Goal: Information Seeking & Learning: Learn about a topic

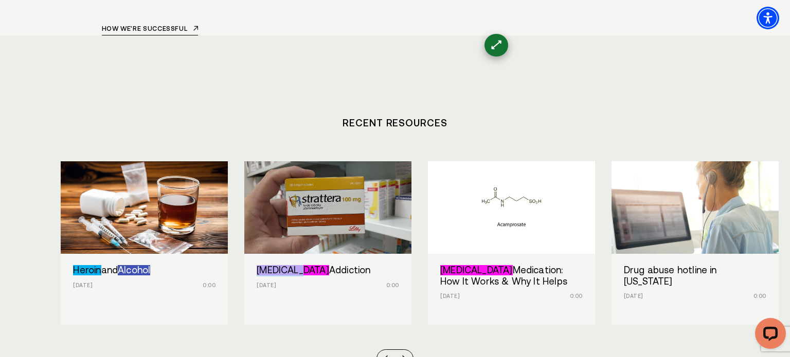
click at [667, 260] on div "Heroin and Alcohol Sep 17, 2025 0:00 Strattera Addiction Sep 16, 2025 0:00 Camp…" at bounding box center [395, 264] width 668 height 207
click at [671, 278] on section "Recent Resources Heroin and Alcohol [DATE] 0:00 [MEDICAL_DATA] Addiction [DATE]…" at bounding box center [395, 232] width 790 height 395
click at [717, 321] on section "Recent Resources Heroin and Alcohol [DATE] 0:00 [MEDICAL_DATA] Addiction [DATE]…" at bounding box center [395, 232] width 790 height 395
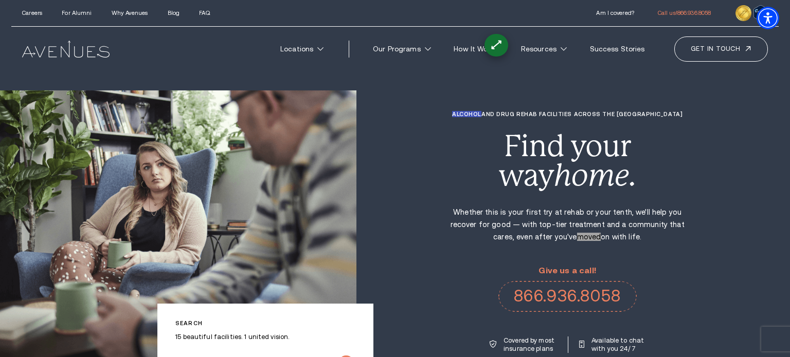
scroll to position [3684, 0]
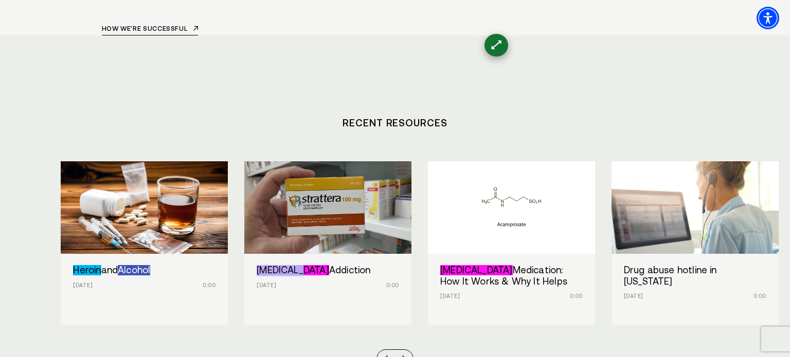
click at [326, 249] on div "Heroin and Alcohol Sep 17, 2025 0:00 Strattera Addiction Sep 16, 2025 0:00 Camp…" at bounding box center [395, 264] width 668 height 207
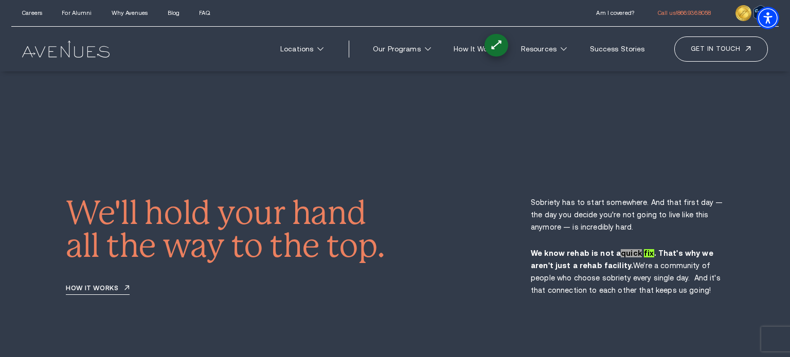
scroll to position [1551, 0]
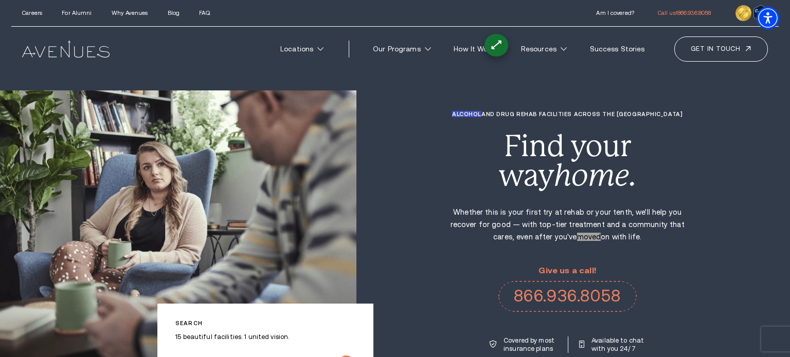
click at [704, 158] on div "Alcohol and Drug Rehab Facilities across the US Find your way home. Whether thi…" at bounding box center [573, 232] width 434 height 242
click at [738, 155] on div "Alcohol and Drug Rehab Facilities across the US Find your way home. Whether thi…" at bounding box center [573, 232] width 434 height 242
click at [684, 113] on h1 "Alcohol and Drug Rehab Facilities across the US" at bounding box center [567, 114] width 236 height 7
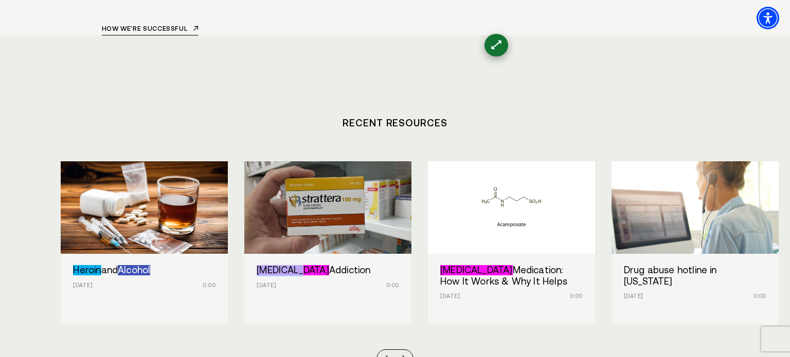
click at [656, 240] on div "Heroin and Alcohol [DATE] 0:00 [MEDICAL_DATA] Addiction [DATE] 0:00 [MEDICAL_DA…" at bounding box center [395, 264] width 668 height 207
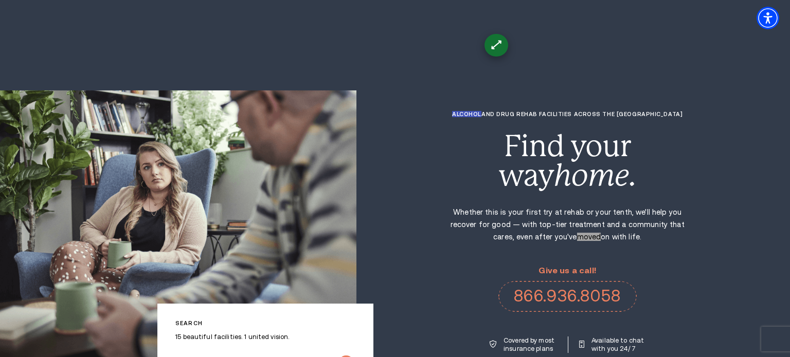
scroll to position [3684, 0]
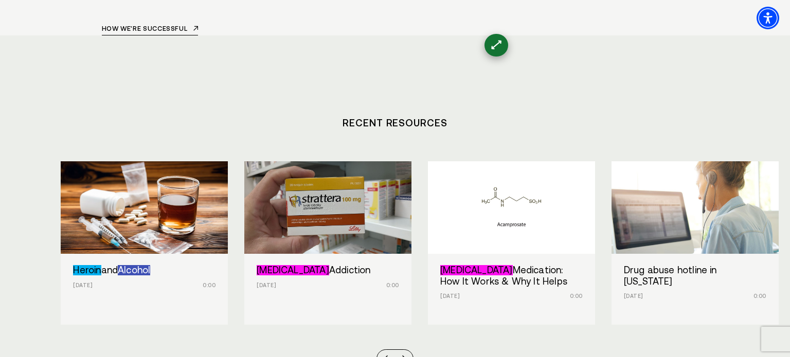
click at [709, 258] on div "Heroin and Alcohol [DATE] 0:00 [MEDICAL_DATA] Addiction [DATE] 0:00 [MEDICAL_DA…" at bounding box center [395, 264] width 668 height 207
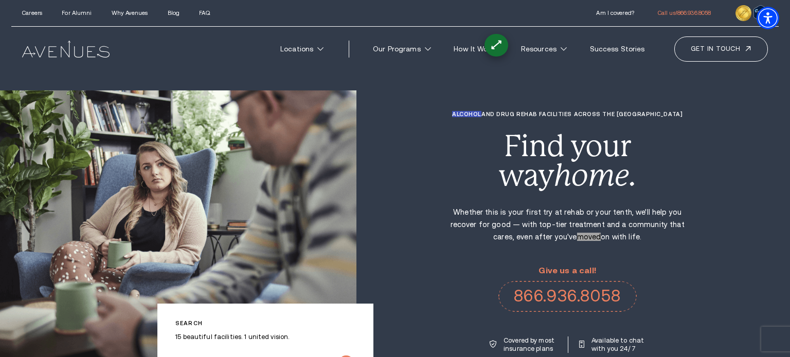
scroll to position [3684, 0]
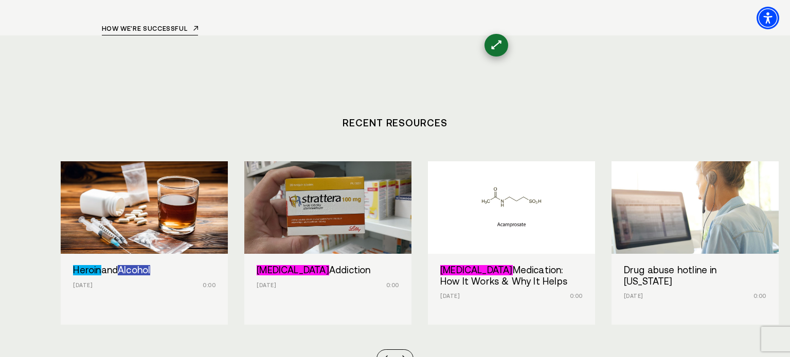
click at [655, 241] on div "Heroin and Alcohol [DATE] 0:00 [MEDICAL_DATA] Addiction [DATE] 0:00 [MEDICAL_DA…" at bounding box center [395, 264] width 668 height 207
